Goal: Information Seeking & Learning: Learn about a topic

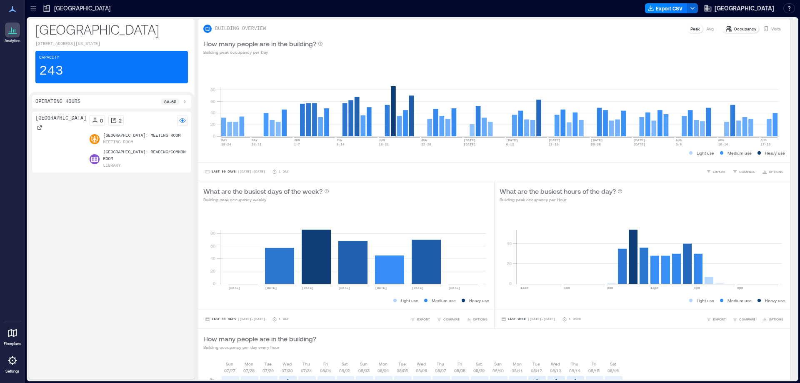
click at [127, 139] on p "[GEOGRAPHIC_DATA]: Meeting Room" at bounding box center [142, 136] width 78 height 7
click at [110, 124] on icon at bounding box center [113, 120] width 7 height 7
click at [111, 123] on icon at bounding box center [113, 120] width 5 height 5
click at [772, 31] on p "Visits" at bounding box center [777, 28] width 10 height 7
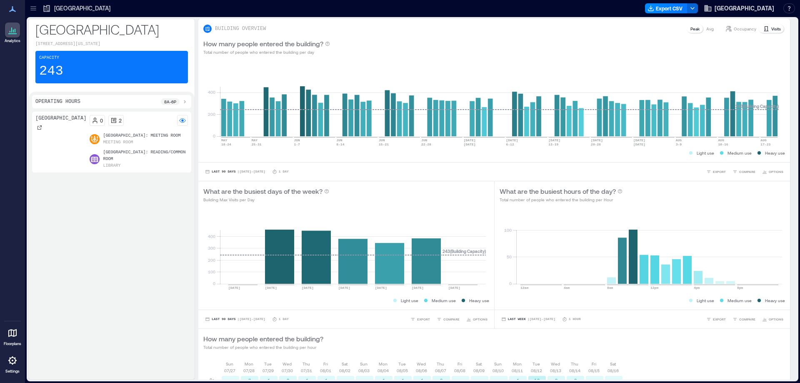
click at [8, 336] on icon at bounding box center [12, 333] width 8 height 8
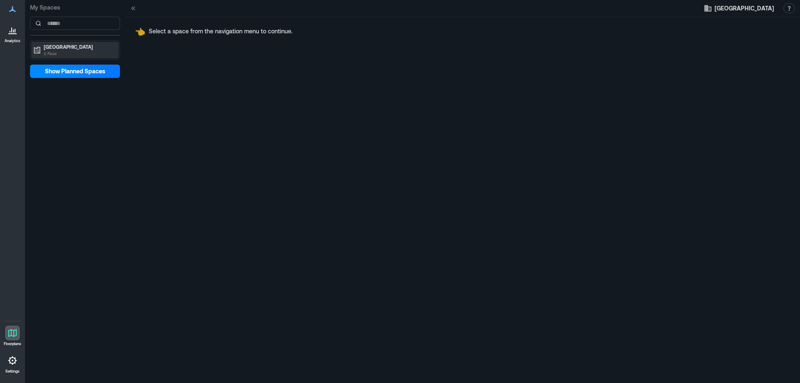
click at [55, 51] on p "1 Floor" at bounding box center [79, 53] width 70 height 7
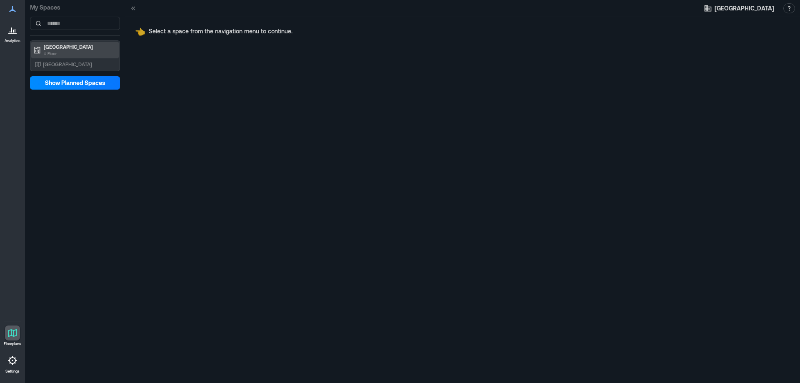
click at [55, 51] on p "1 Floor" at bounding box center [79, 53] width 70 height 7
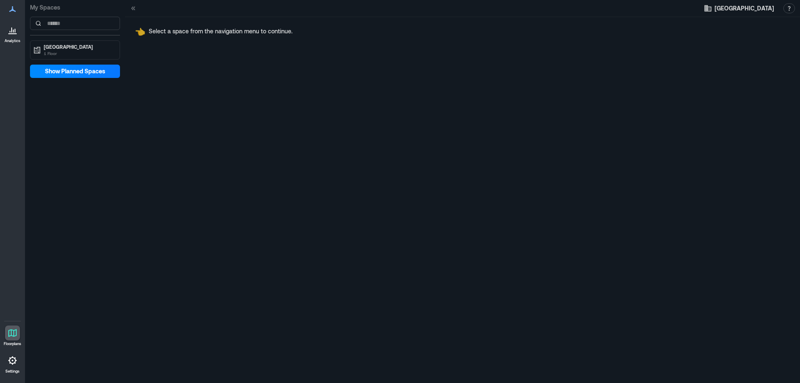
click at [13, 335] on icon at bounding box center [13, 333] width 10 height 10
click at [11, 361] on icon at bounding box center [13, 361] width 10 height 10
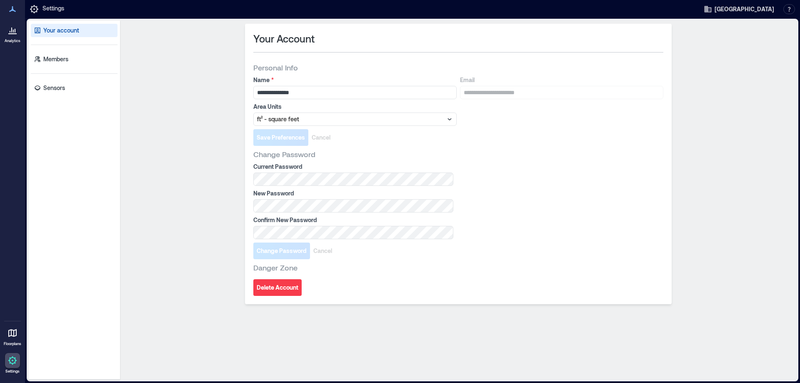
click at [16, 9] on icon at bounding box center [13, 9] width 10 height 10
click at [736, 6] on span "[GEOGRAPHIC_DATA]" at bounding box center [745, 9] width 60 height 8
click at [724, 84] on div "**********" at bounding box center [458, 200] width 670 height 353
click at [11, 32] on icon at bounding box center [13, 30] width 10 height 10
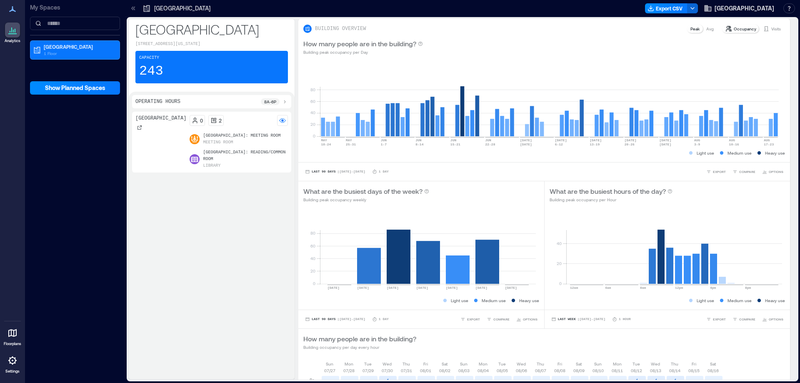
click at [175, 8] on p "[GEOGRAPHIC_DATA]" at bounding box center [182, 8] width 56 height 8
click at [90, 48] on p "[GEOGRAPHIC_DATA]" at bounding box center [79, 46] width 70 height 7
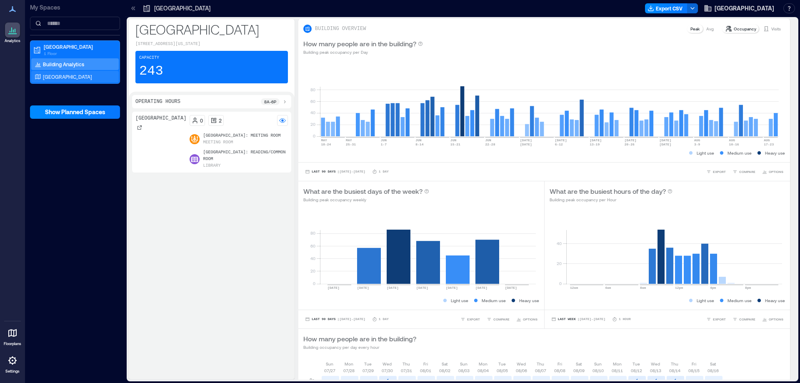
click at [87, 78] on p "[GEOGRAPHIC_DATA]" at bounding box center [67, 76] width 49 height 7
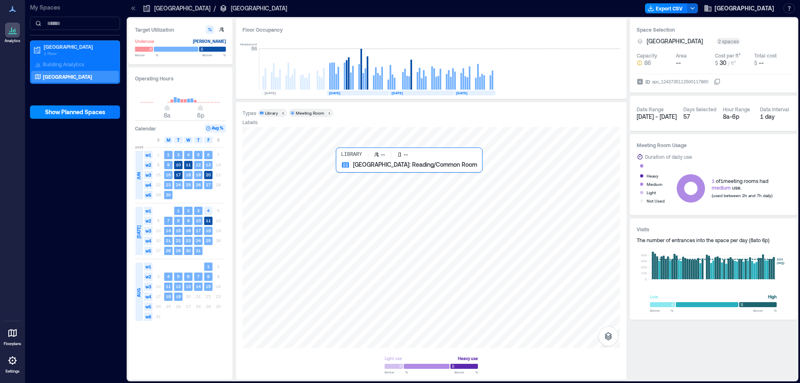
click at [434, 235] on div at bounding box center [432, 237] width 378 height 221
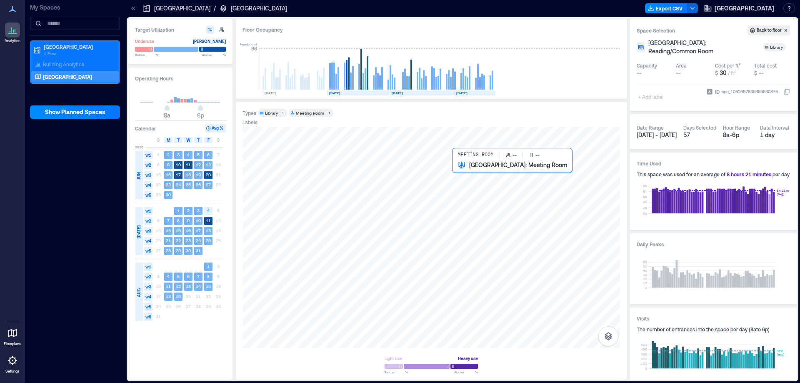
click at [482, 189] on div at bounding box center [432, 237] width 378 height 221
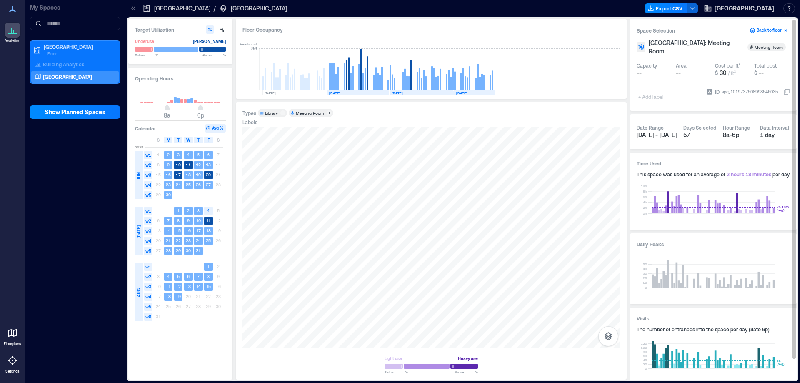
click at [773, 30] on button "Back to floor" at bounding box center [769, 30] width 43 height 10
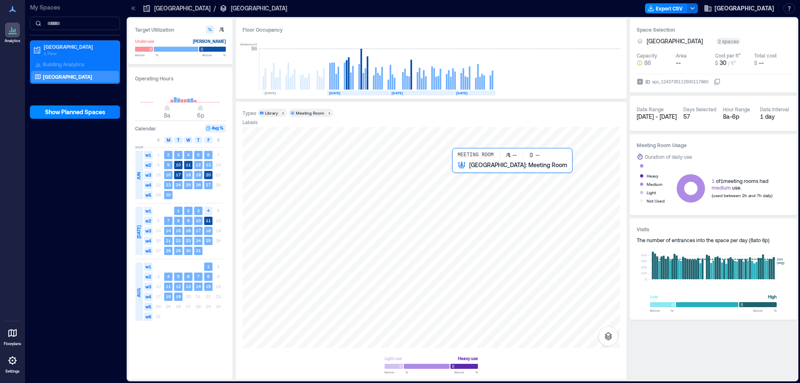
click at [497, 183] on div at bounding box center [432, 237] width 378 height 221
click at [411, 117] on div "Types Library 1 Meeting Room 1" at bounding box center [432, 113] width 378 height 8
click at [608, 338] on icon "button" at bounding box center [609, 336] width 8 height 8
click at [615, 342] on button "button" at bounding box center [609, 336] width 20 height 20
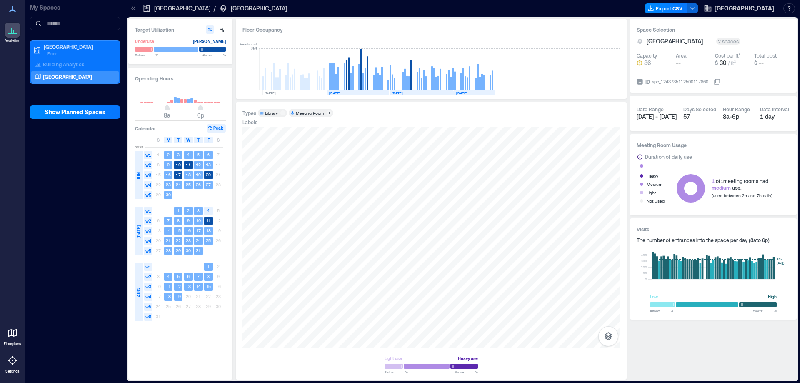
click at [311, 110] on div "Meeting Room" at bounding box center [310, 113] width 28 height 6
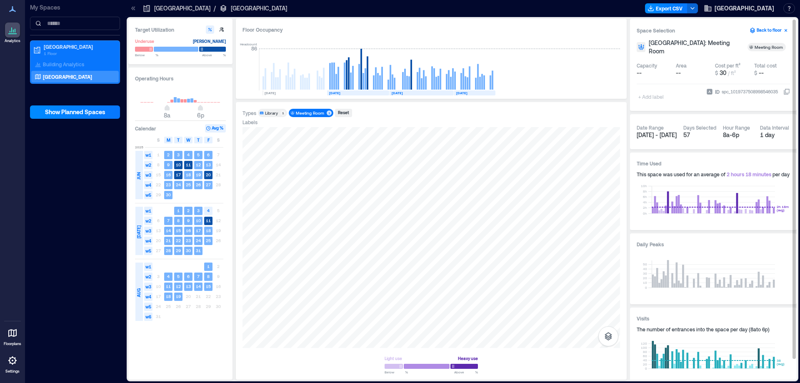
click at [777, 30] on button "Back to floor" at bounding box center [769, 30] width 43 height 10
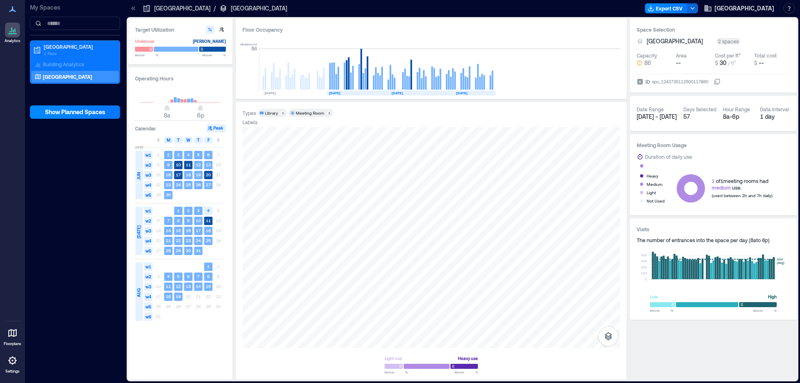
click at [720, 40] on div "2 spaces" at bounding box center [729, 41] width 24 height 7
click at [747, 33] on h3 "Space Selection" at bounding box center [713, 29] width 153 height 8
click at [454, 168] on div at bounding box center [432, 237] width 378 height 221
click at [377, 123] on div "Labels" at bounding box center [432, 122] width 378 height 7
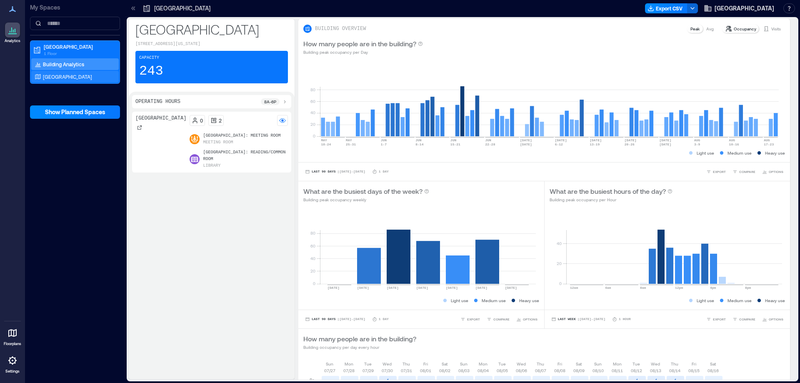
click at [73, 75] on p "[GEOGRAPHIC_DATA]" at bounding box center [67, 76] width 49 height 7
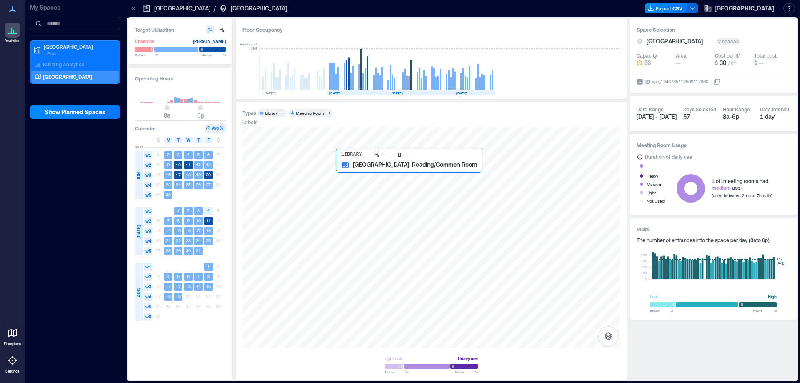
click at [473, 245] on div at bounding box center [432, 237] width 378 height 221
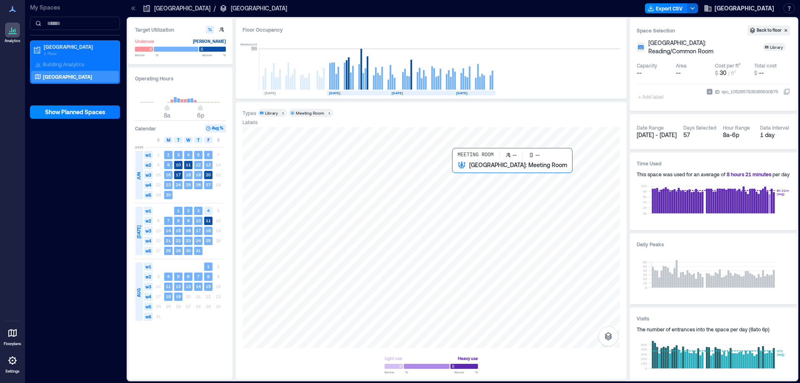
click at [484, 195] on div at bounding box center [432, 237] width 378 height 221
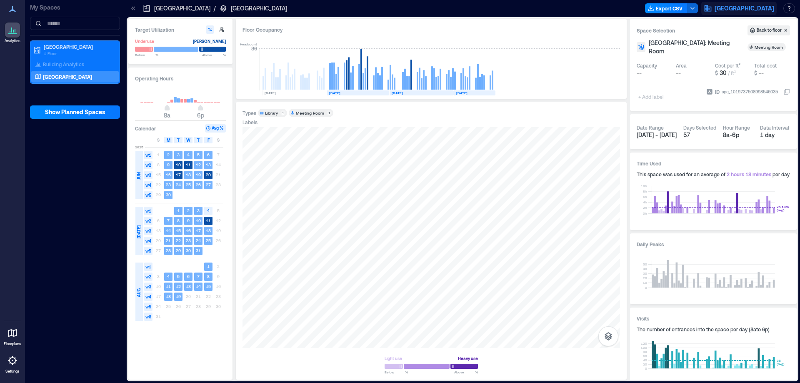
click at [752, 13] on button "[GEOGRAPHIC_DATA]" at bounding box center [738, 8] width 75 height 13
click at [721, 58] on button "Logout" at bounding box center [728, 56] width 77 height 13
